Goal: Task Accomplishment & Management: Use online tool/utility

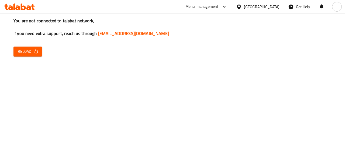
click at [17, 57] on div "You are not connected to talabat network, If you need extra support, reach us t…" at bounding box center [172, 79] width 345 height 158
click at [32, 50] on span "Reload" at bounding box center [28, 51] width 20 height 7
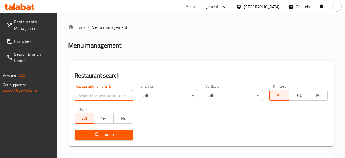
click at [100, 100] on input "search" at bounding box center [104, 95] width 59 height 11
type input "white house restaurant"
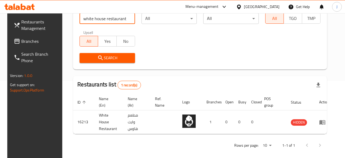
scroll to position [82, 0]
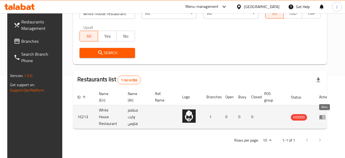
click at [322, 118] on icon "enhanced table" at bounding box center [323, 117] width 6 height 5
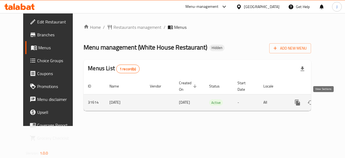
click at [333, 105] on icon "enhanced table" at bounding box center [336, 103] width 6 height 6
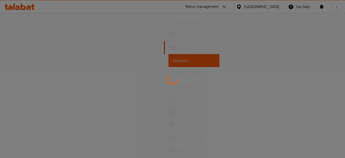
click at [30, 52] on div at bounding box center [172, 79] width 345 height 158
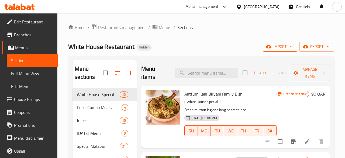
click at [287, 47] on span "import" at bounding box center [280, 46] width 26 height 7
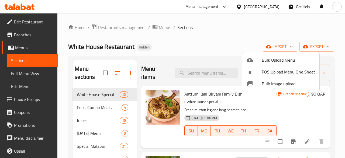
click at [315, 46] on div at bounding box center [172, 79] width 345 height 158
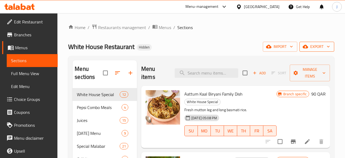
click at [316, 45] on span "export" at bounding box center [317, 46] width 26 height 7
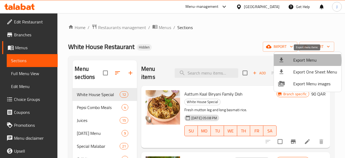
click at [308, 61] on span "Export Menu" at bounding box center [315, 60] width 44 height 6
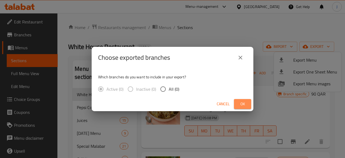
click at [245, 103] on span "Ok" at bounding box center [242, 104] width 9 height 7
click at [241, 105] on span "Ok" at bounding box center [242, 104] width 9 height 7
click at [165, 88] on input "All (0)" at bounding box center [163, 89] width 11 height 11
radio input "true"
click at [231, 108] on button "Cancel" at bounding box center [223, 104] width 17 height 10
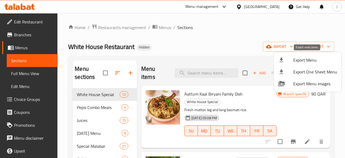
click at [308, 60] on span "Export Menu" at bounding box center [315, 60] width 44 height 6
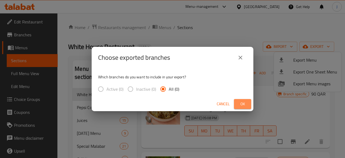
click at [238, 108] on button "Ok" at bounding box center [242, 104] width 17 height 10
click at [243, 105] on span "Ok" at bounding box center [242, 104] width 9 height 7
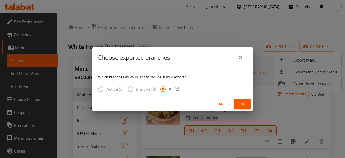
click at [243, 105] on span "Ok" at bounding box center [242, 104] width 9 height 7
click at [220, 104] on span "Cancel" at bounding box center [223, 104] width 13 height 7
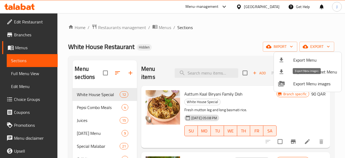
click at [315, 84] on span "Export Menu images" at bounding box center [315, 84] width 44 height 6
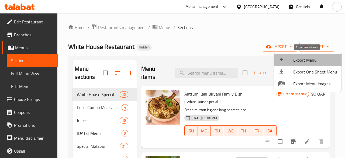
click at [309, 60] on span "Export Menu" at bounding box center [315, 60] width 44 height 6
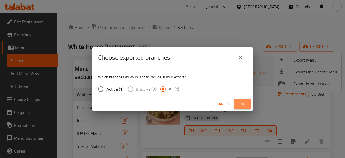
click at [242, 108] on span "Ok" at bounding box center [242, 104] width 9 height 7
